Goal: Book appointment/travel/reservation

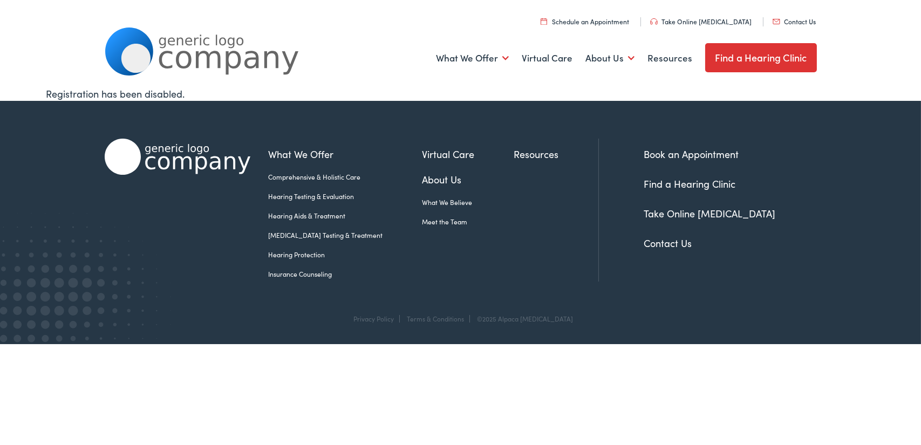
click at [777, 305] on div "What We Offer Comprehensive & Holistic Care Hearing Testing & Evaluation Hearin…" at bounding box center [461, 207] width 712 height 213
click at [613, 19] on link "Schedule an Appointment" at bounding box center [584, 21] width 89 height 9
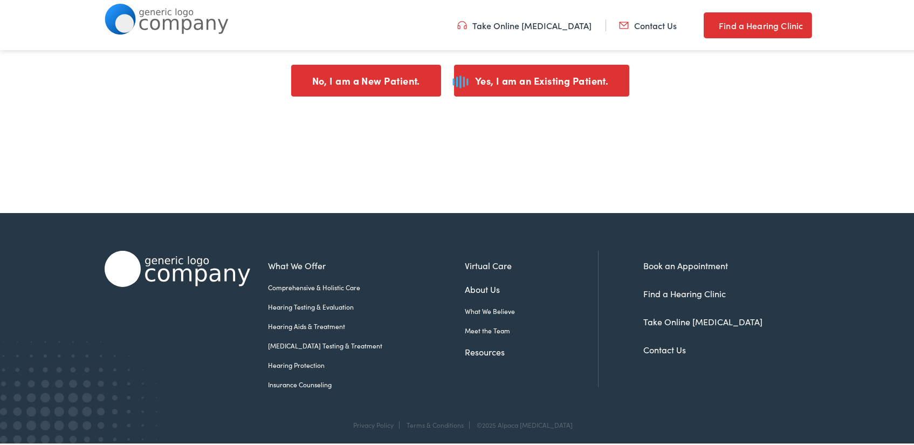
scroll to position [253, 0]
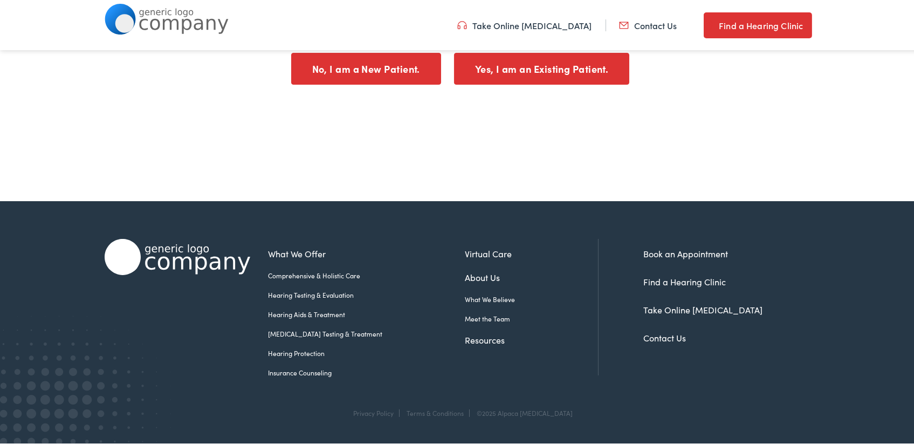
click at [703, 278] on link "Find a Hearing Clinic" at bounding box center [685, 280] width 83 height 12
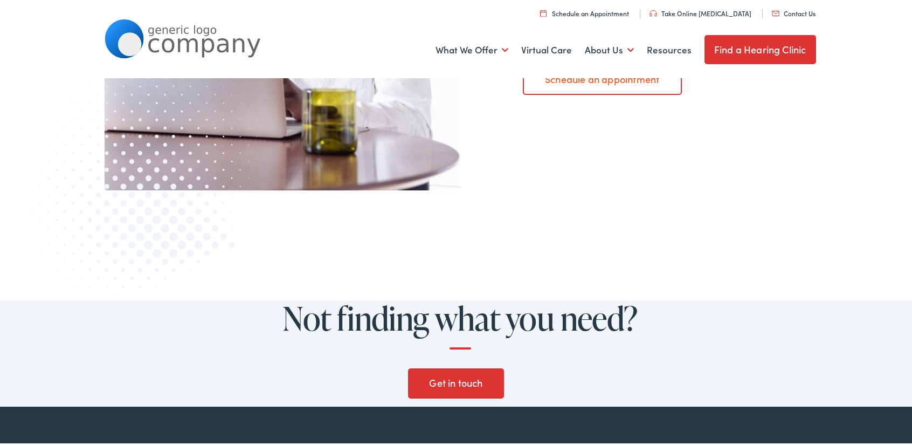
scroll to position [1120, 0]
